Goal: Task Accomplishment & Management: Manage account settings

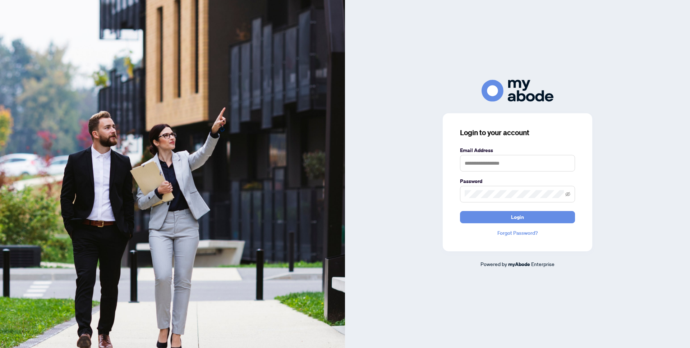
drag, startPoint x: 541, startPoint y: 155, endPoint x: 533, endPoint y: 159, distance: 9.5
click at [541, 155] on div "Email Address" at bounding box center [517, 158] width 115 height 25
click at [533, 159] on input "text" at bounding box center [517, 163] width 115 height 17
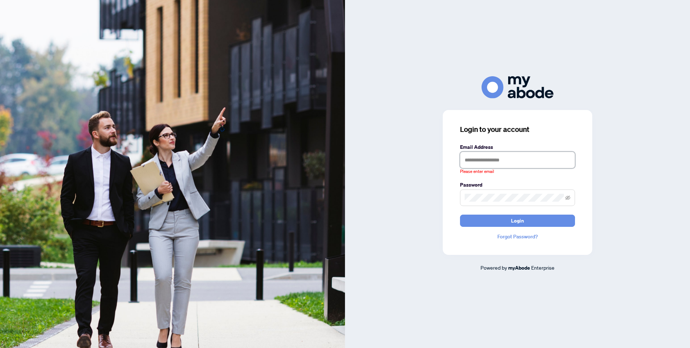
type input "**********"
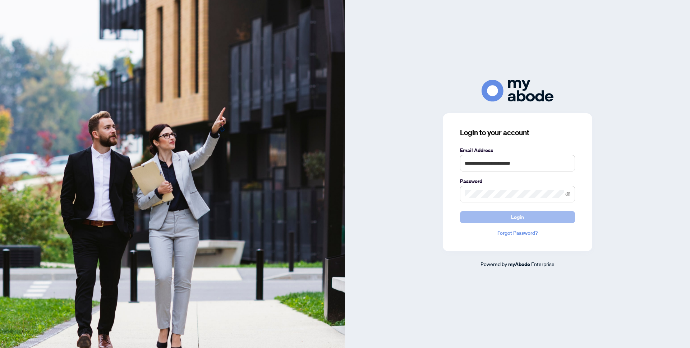
click at [535, 216] on button "Login" at bounding box center [517, 217] width 115 height 12
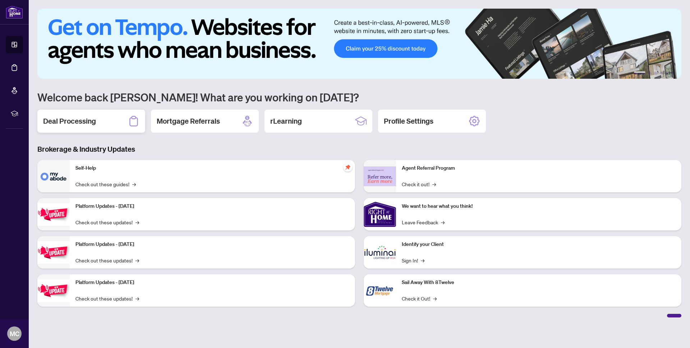
click at [56, 120] on h2 "Deal Processing" at bounding box center [69, 121] width 53 height 10
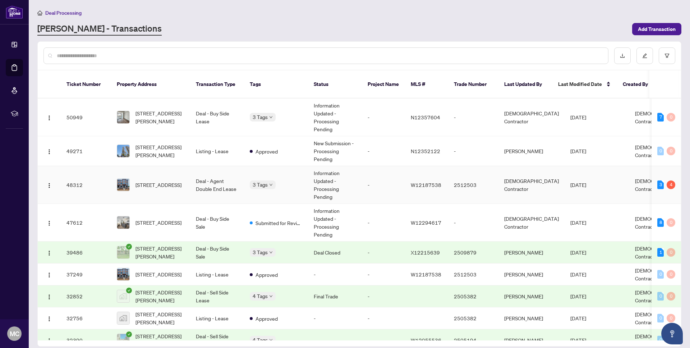
click at [206, 177] on td "Deal - Agent Double End Lease" at bounding box center [217, 185] width 54 height 38
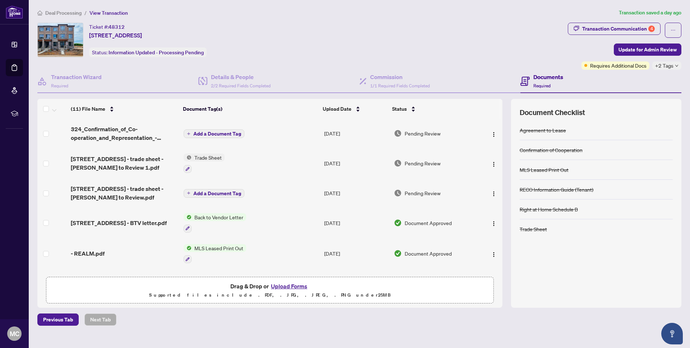
click at [669, 66] on span "+2 Tags" at bounding box center [664, 65] width 18 height 8
click at [575, 64] on div "Transaction Communication 4 Update for Admin Review Requires Additional Docs +2…" at bounding box center [625, 46] width 114 height 47
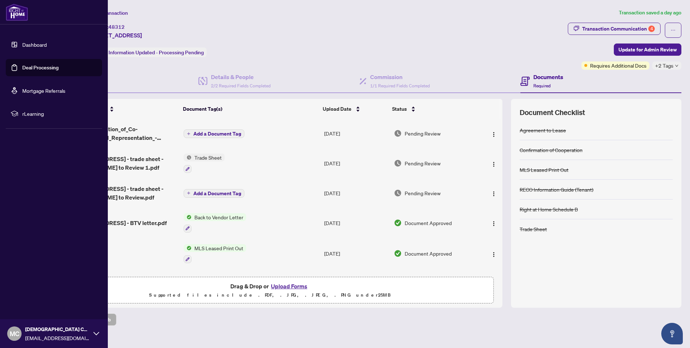
click at [41, 43] on link "Dashboard" at bounding box center [34, 44] width 24 height 6
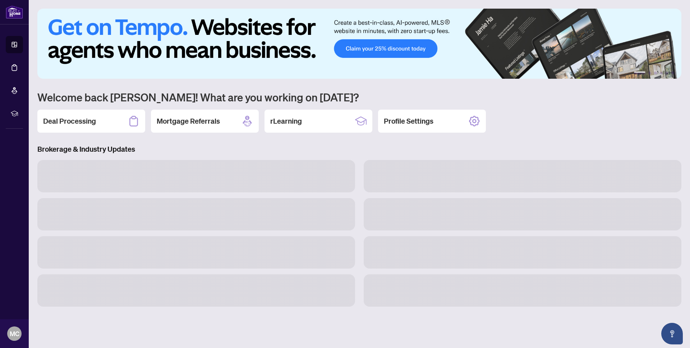
click at [82, 128] on div "Deal Processing" at bounding box center [91, 121] width 108 height 23
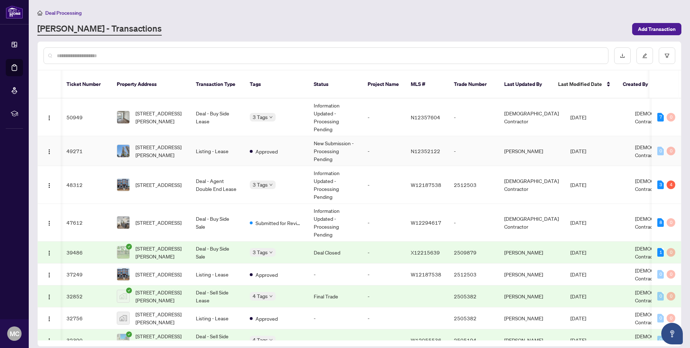
scroll to position [0, 2]
click at [55, 12] on span "Deal Processing" at bounding box center [63, 13] width 36 height 6
click at [61, 12] on span "Deal Processing" at bounding box center [63, 13] width 36 height 6
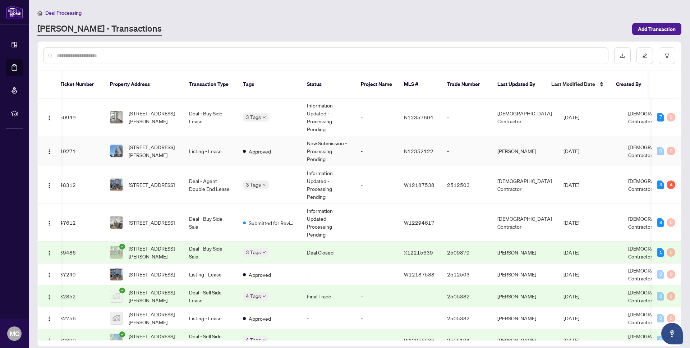
scroll to position [0, 0]
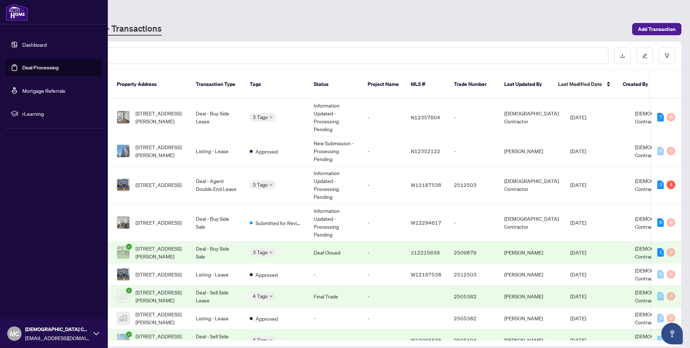
click at [40, 48] on link "Dashboard" at bounding box center [34, 44] width 24 height 6
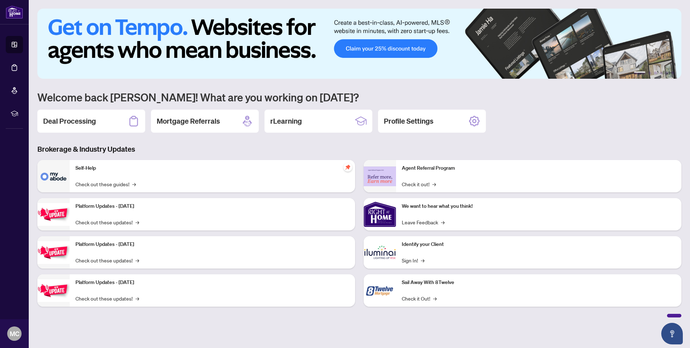
click at [99, 123] on div "Deal Processing" at bounding box center [91, 121] width 108 height 23
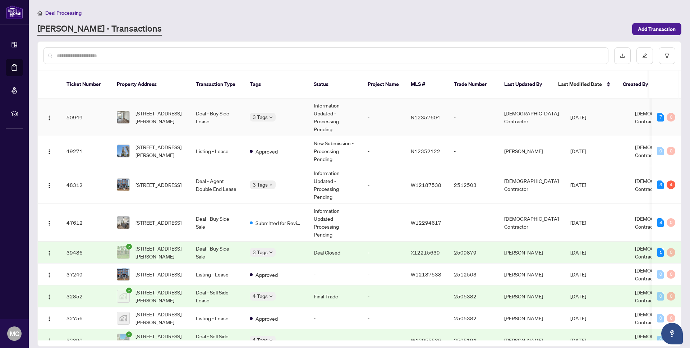
click at [586, 114] on span "[DATE]" at bounding box center [578, 117] width 16 height 6
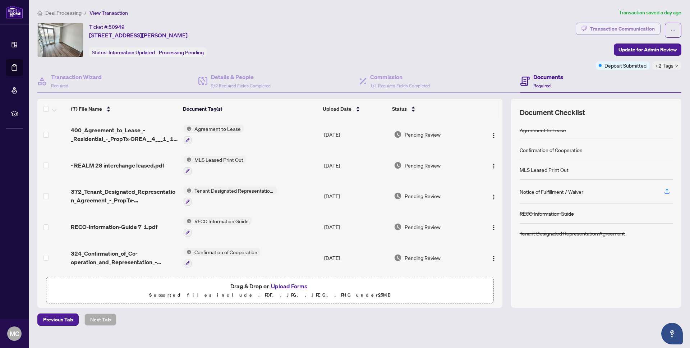
click at [653, 30] on div "Transaction Communication" at bounding box center [622, 28] width 65 height 11
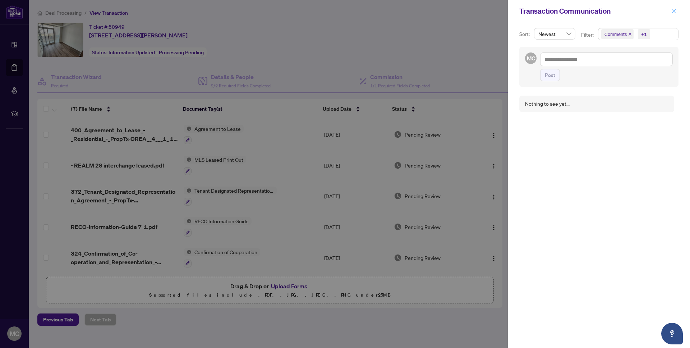
click at [672, 10] on icon "close" at bounding box center [674, 11] width 4 height 4
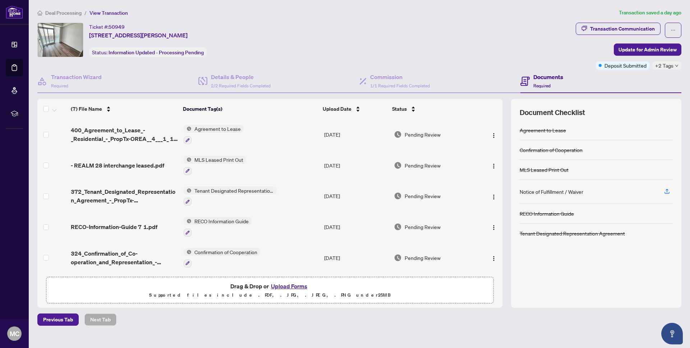
click at [51, 13] on span "Deal Processing" at bounding box center [63, 13] width 36 height 6
